Goal: Information Seeking & Learning: Learn about a topic

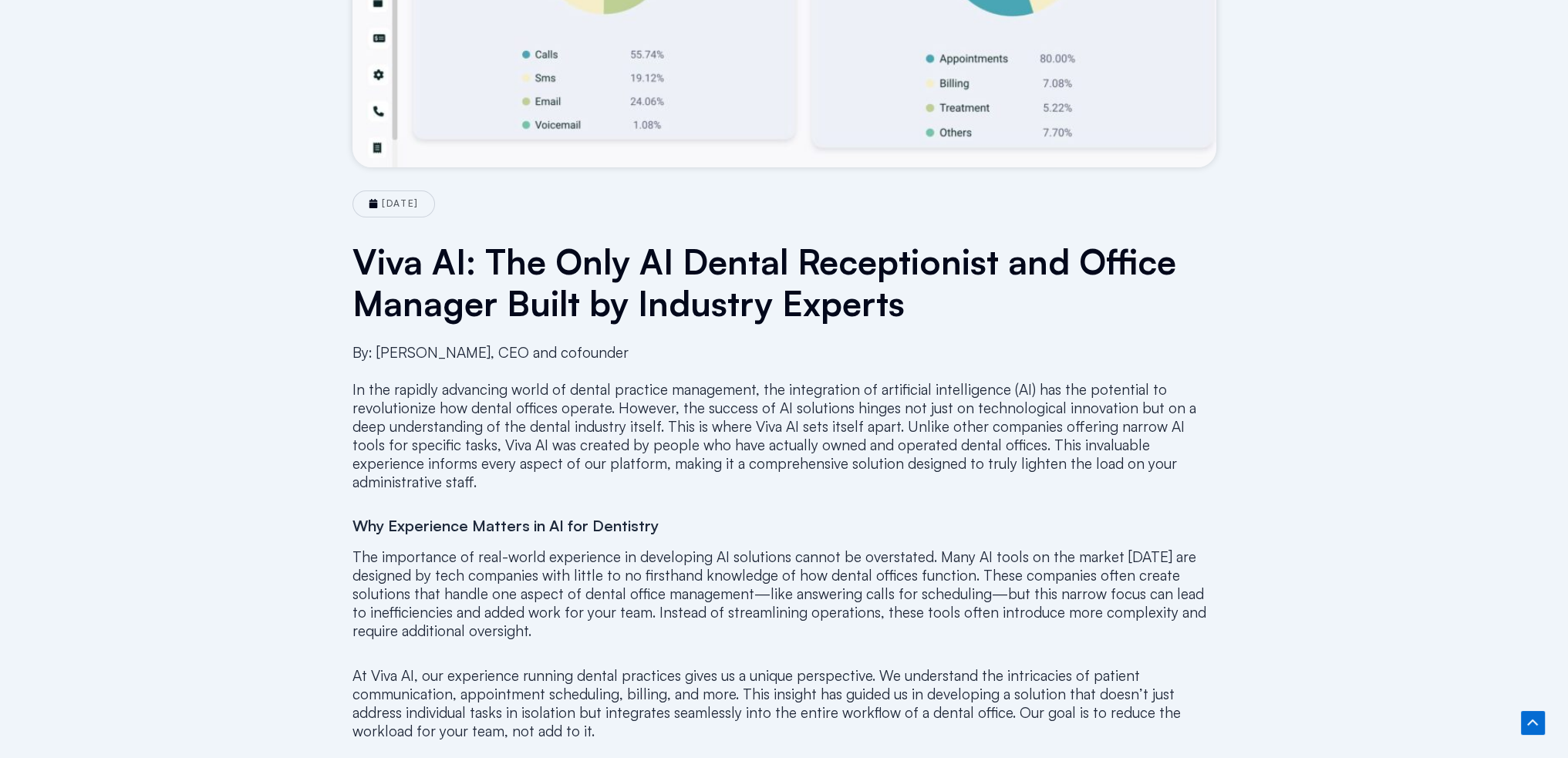
scroll to position [617, 0]
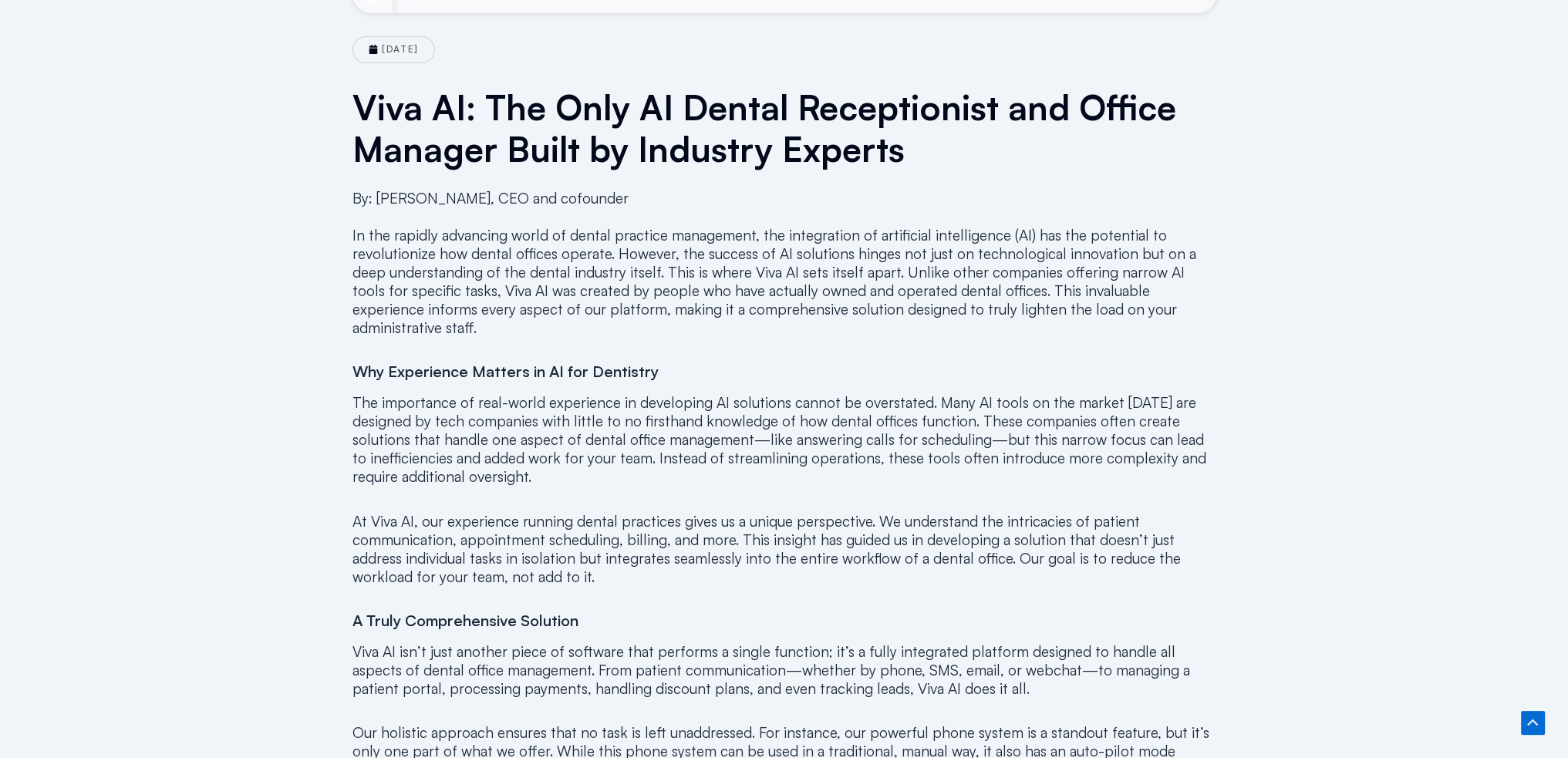
click at [779, 408] on p "The importance of real-world experience in developing AI solutions cannot be ov…" at bounding box center [785, 439] width 864 height 92
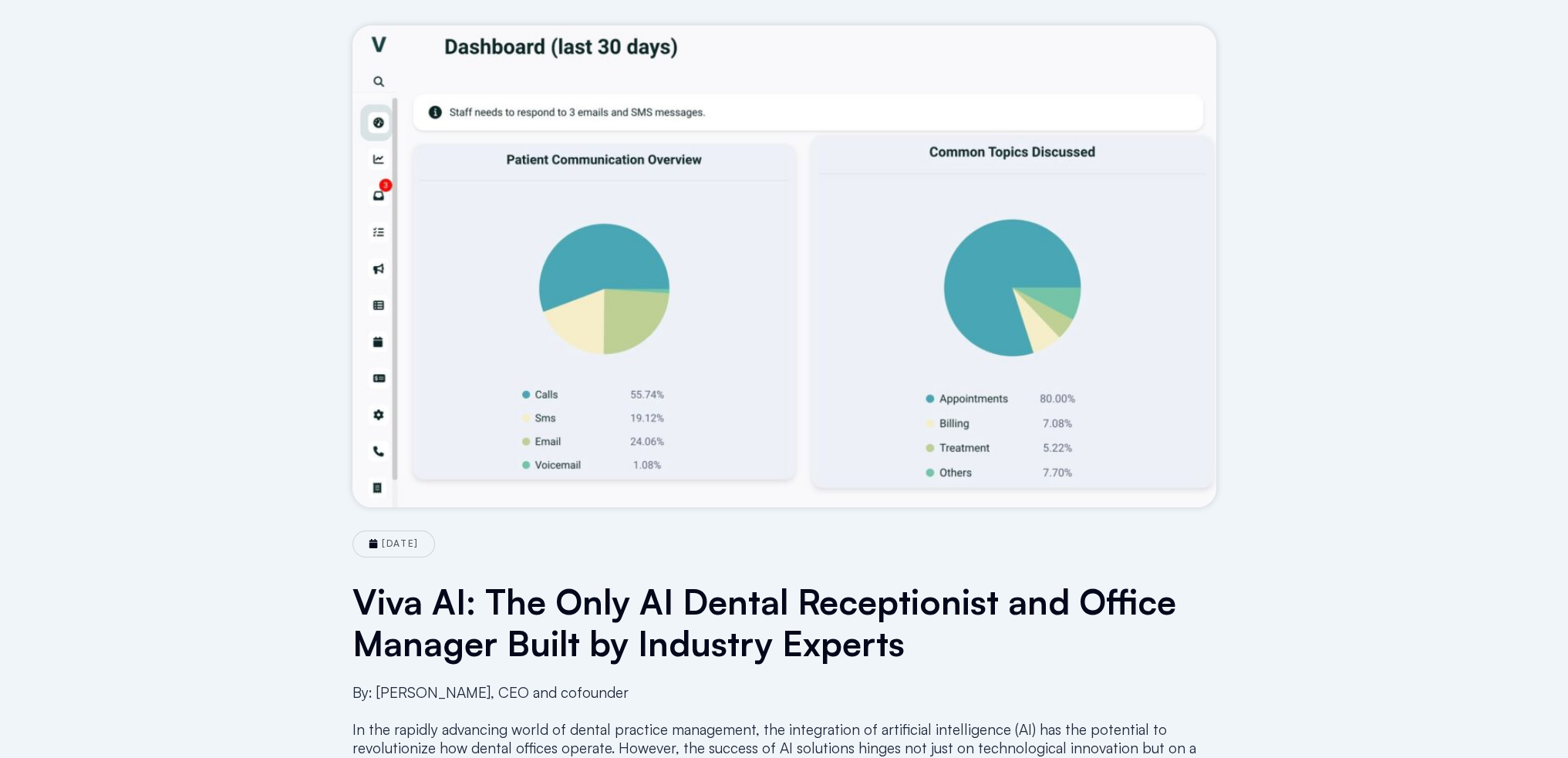
scroll to position [0, 0]
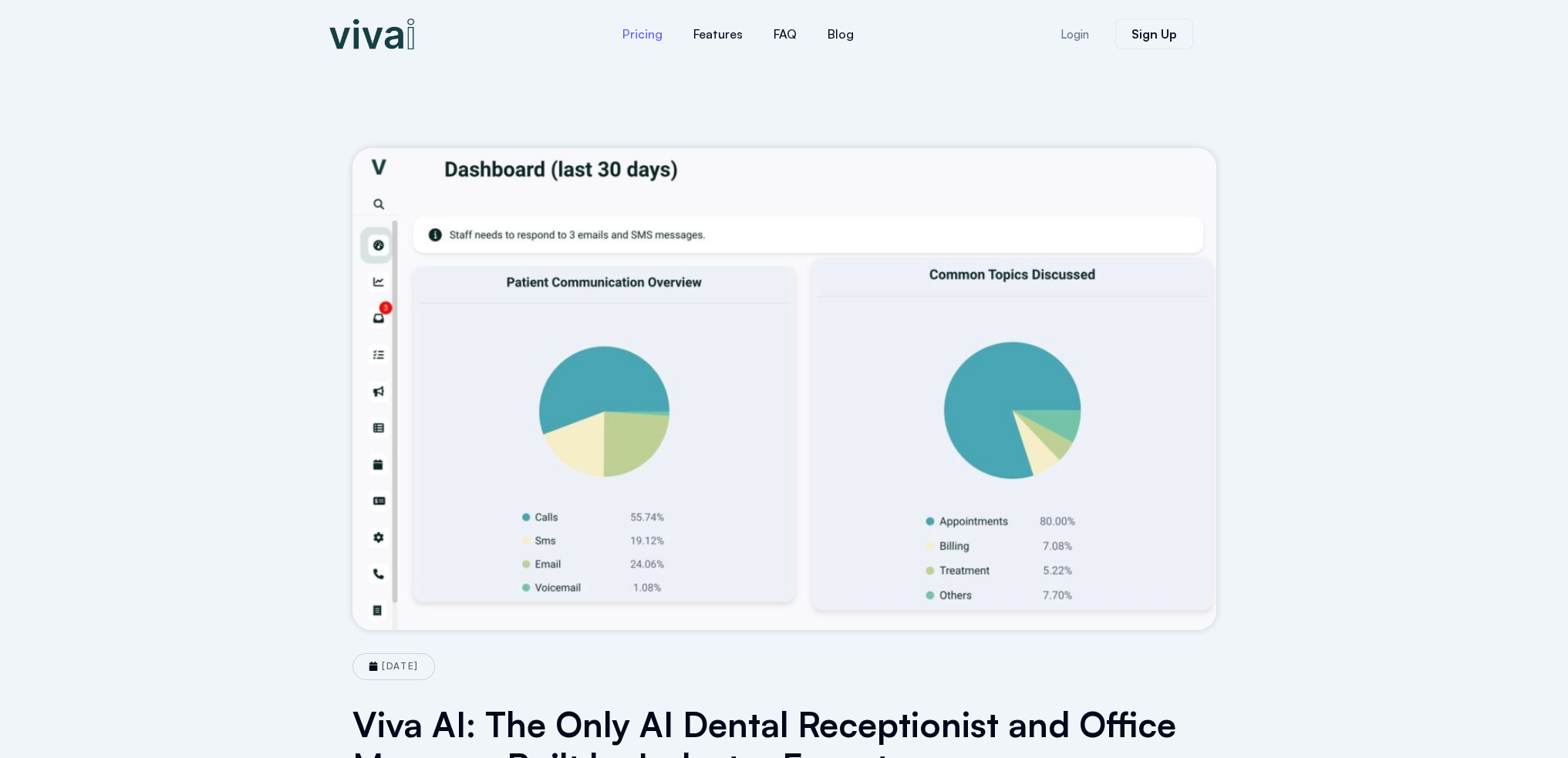
click at [640, 29] on link "Pricing" at bounding box center [642, 34] width 71 height 37
click at [842, 38] on link "Blog" at bounding box center [841, 34] width 57 height 37
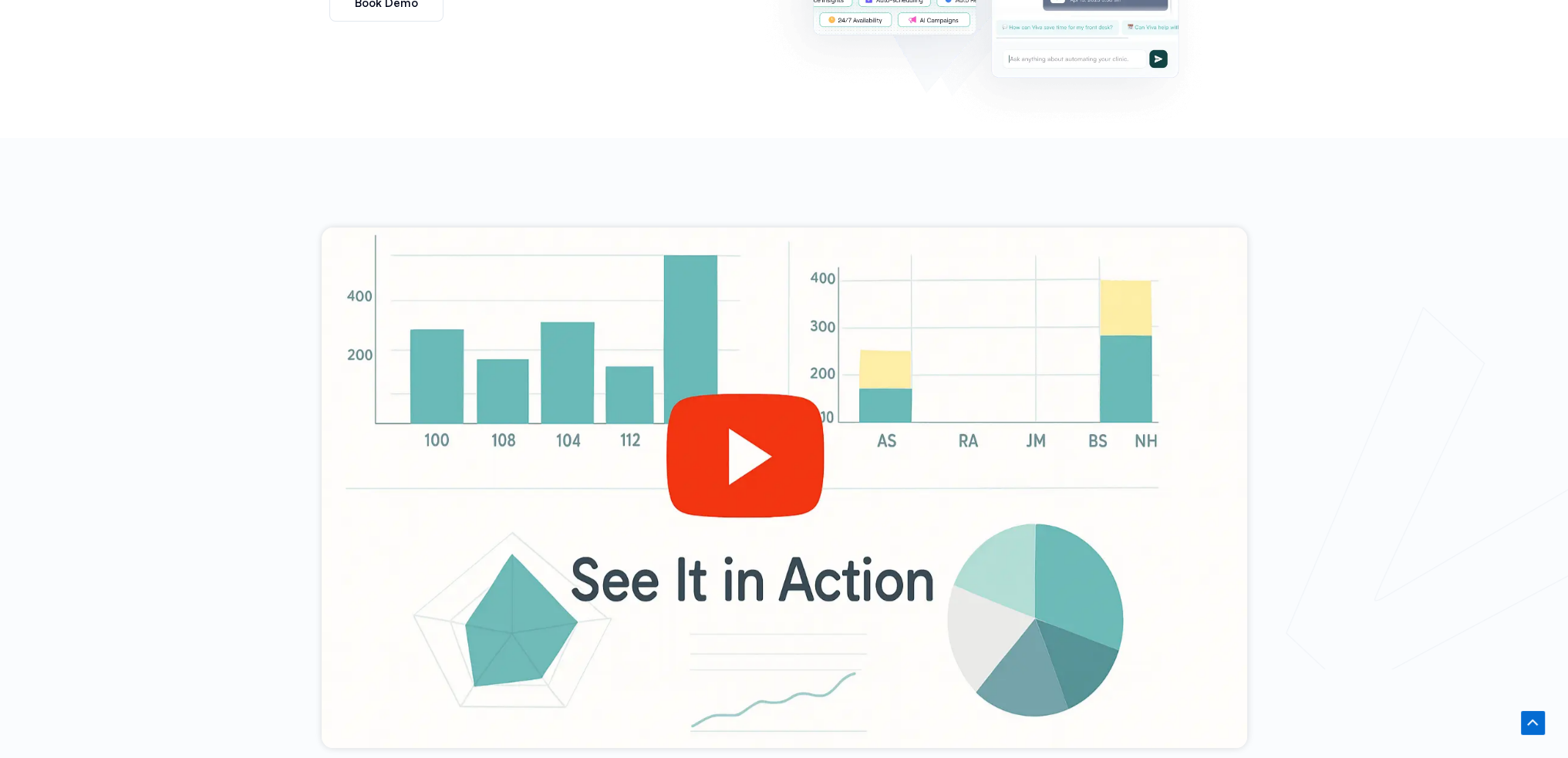
scroll to position [481, 0]
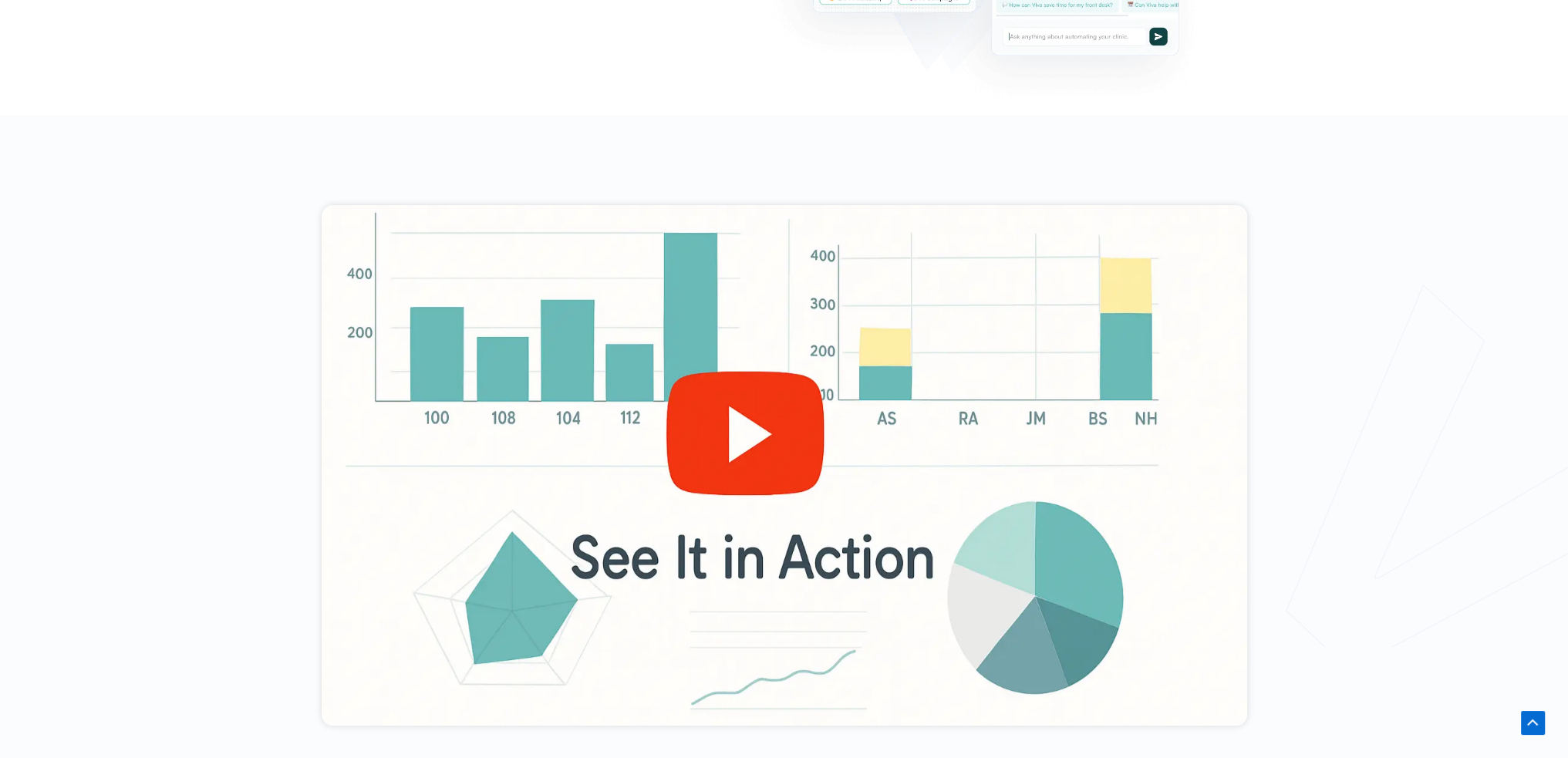
click at [723, 468] on div at bounding box center [784, 465] width 926 height 520
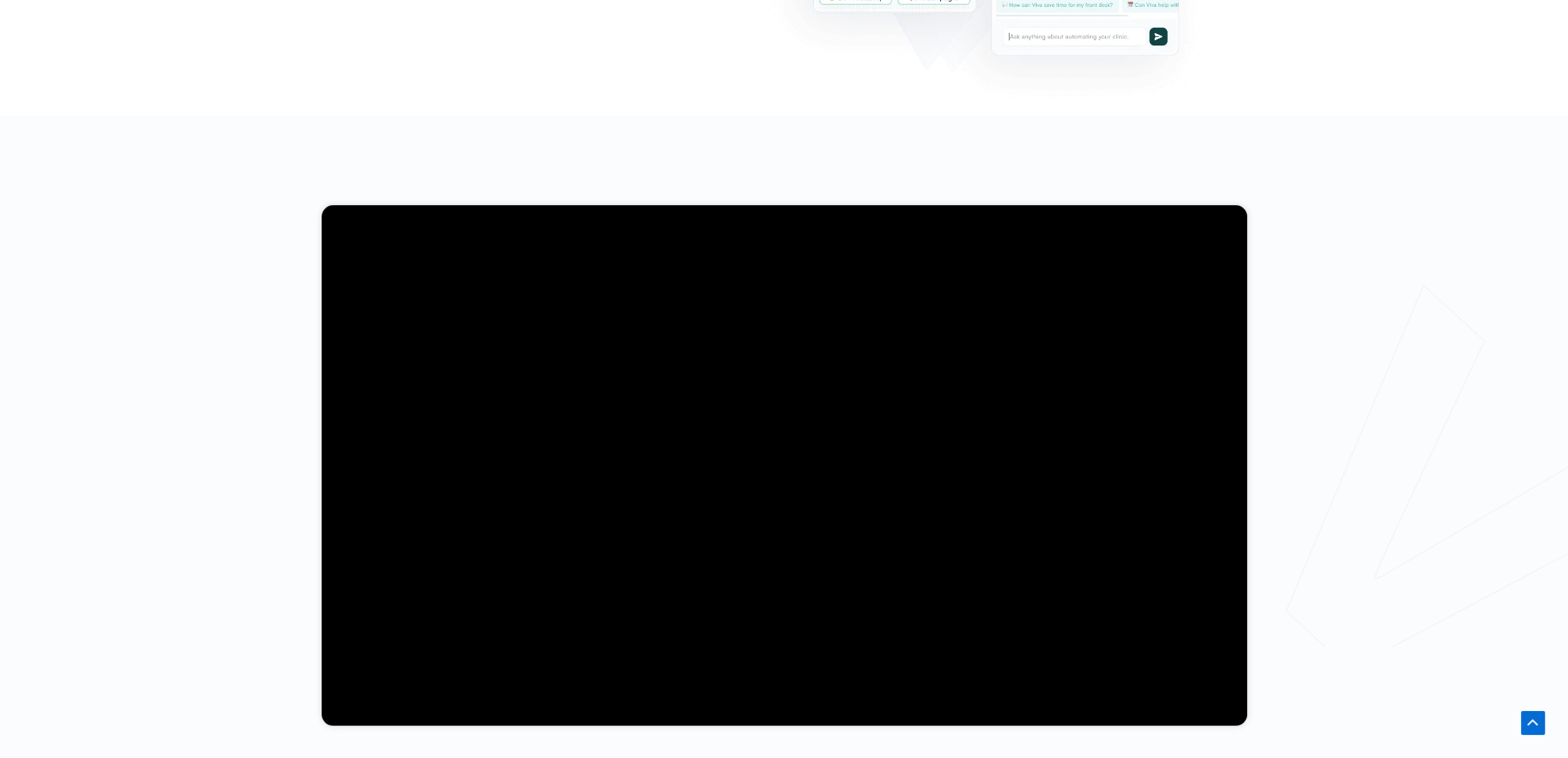
click at [1304, 687] on div at bounding box center [784, 465] width 1568 height 699
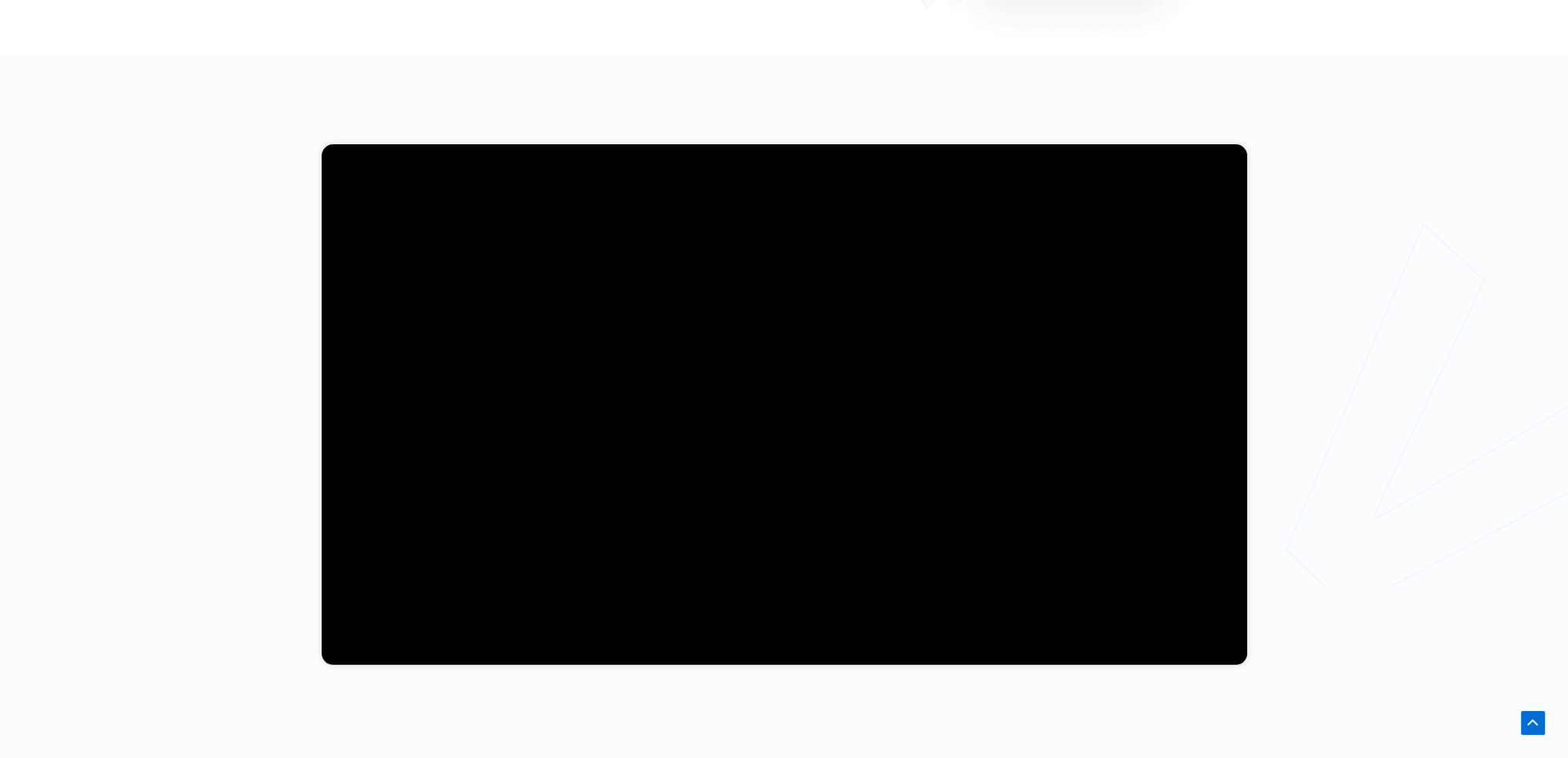
scroll to position [636, 0]
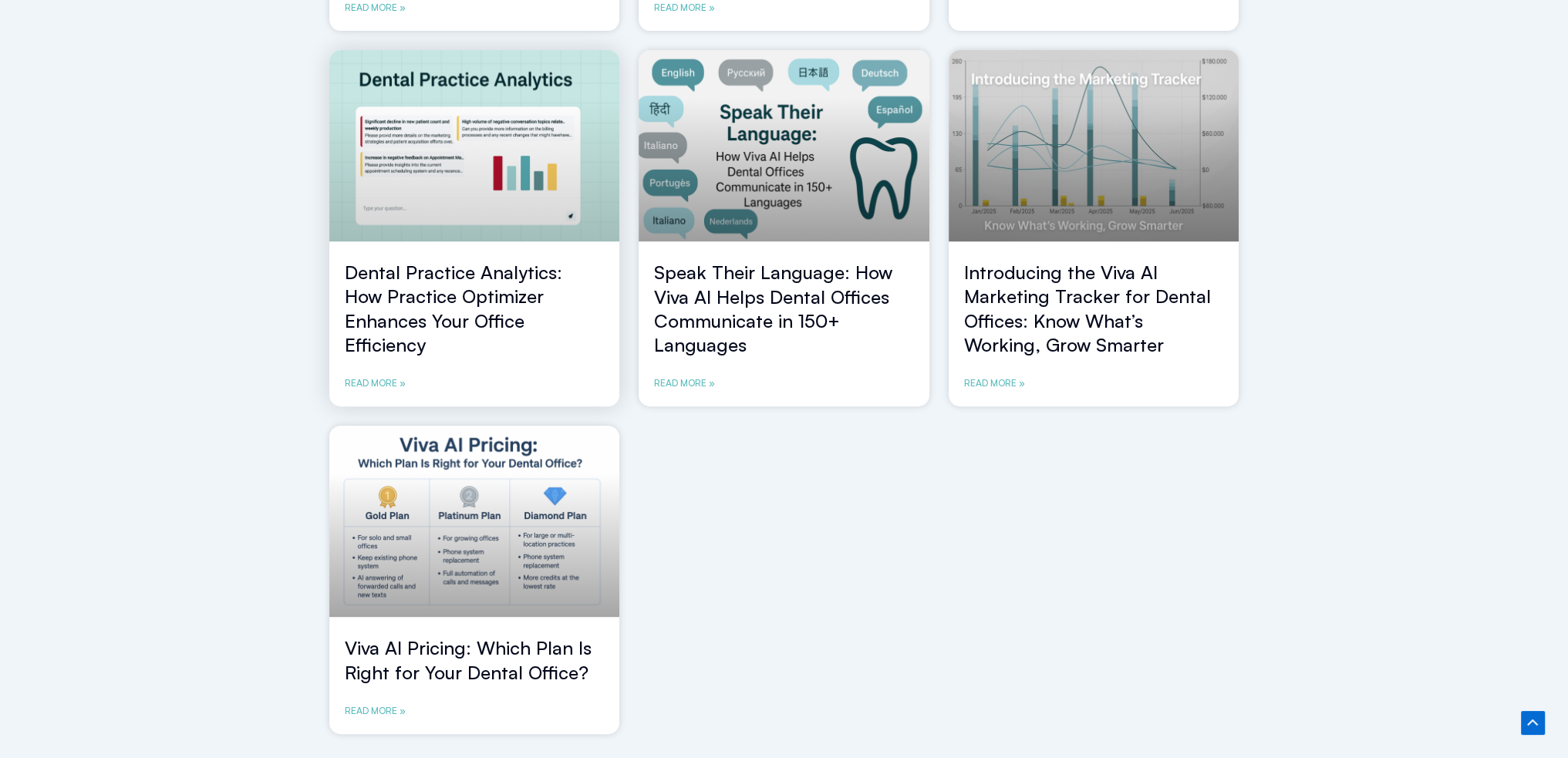
scroll to position [926, 0]
